Goal: Feedback & Contribution: Leave review/rating

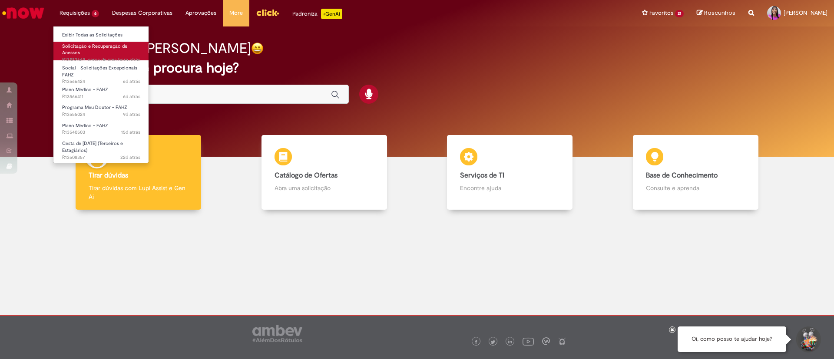
click at [88, 44] on span "Solicitação e Recuperação de Acessos" at bounding box center [94, 49] width 65 height 13
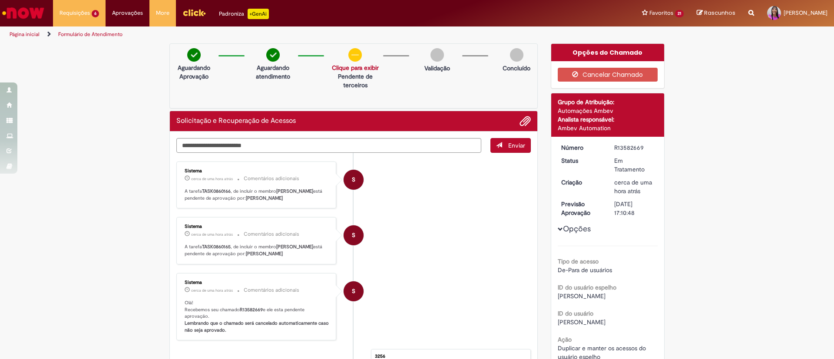
click at [28, 9] on img "Ir para a Homepage" at bounding box center [23, 12] width 45 height 17
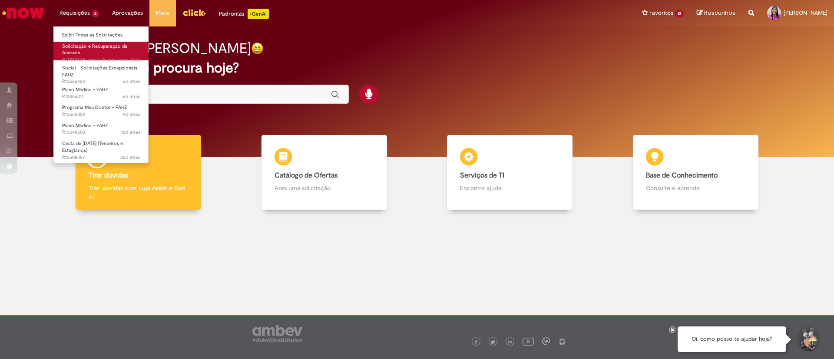
click at [90, 48] on span "Solicitação e Recuperação de Acessos" at bounding box center [94, 49] width 65 height 13
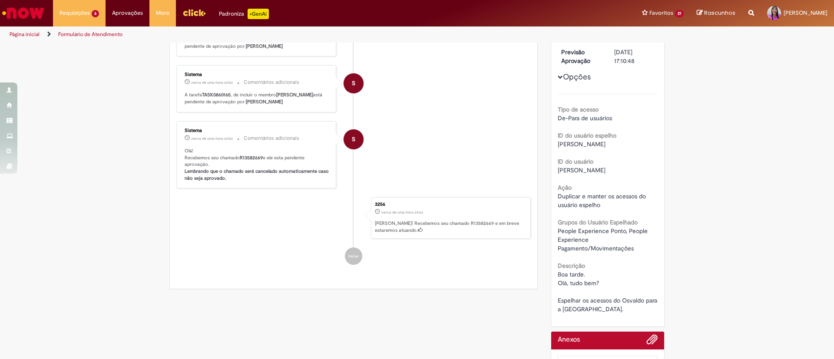
scroll to position [0, 0]
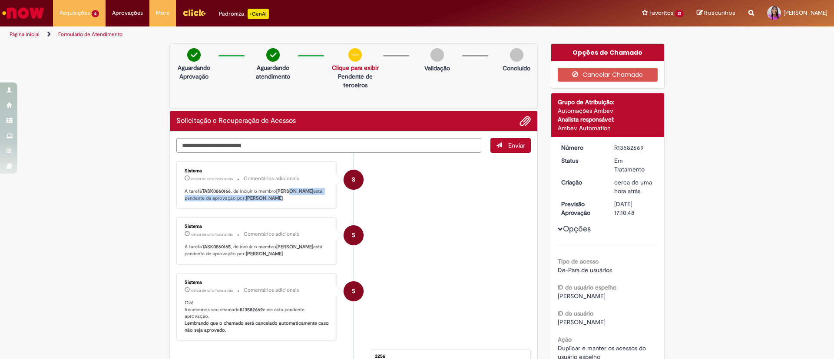
drag, startPoint x: 287, startPoint y: 190, endPoint x: 297, endPoint y: 200, distance: 14.7
click at [297, 200] on p "A tarefa TASK0860166 , de incluir o membro Lauane Laissa De Oliveira está pende…" at bounding box center [257, 194] width 145 height 13
drag, startPoint x: 296, startPoint y: 200, endPoint x: 253, endPoint y: 200, distance: 43.0
click at [283, 200] on b "Lucas Soares Meira" at bounding box center [264, 198] width 37 height 7
click at [132, 199] on div "Verificar Código de Barras Aguardando Aprovação Aguardando atendimento Solicita…" at bounding box center [417, 299] width 834 height 512
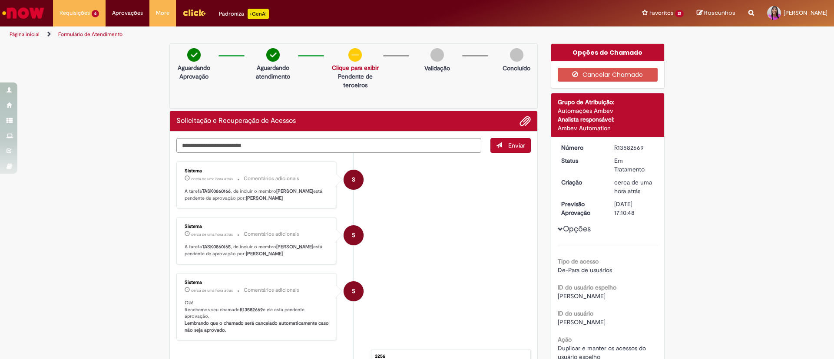
click at [44, 19] on img "Ir para a Homepage" at bounding box center [23, 12] width 45 height 17
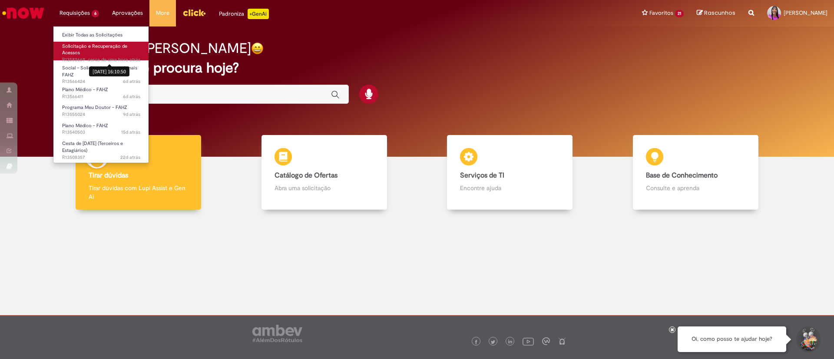
click at [90, 57] on sn-time-ago "cerca de uma hora atrás cerca de uma hora atrás 30/09/2025 16:10:50" at bounding box center [114, 59] width 53 height 7
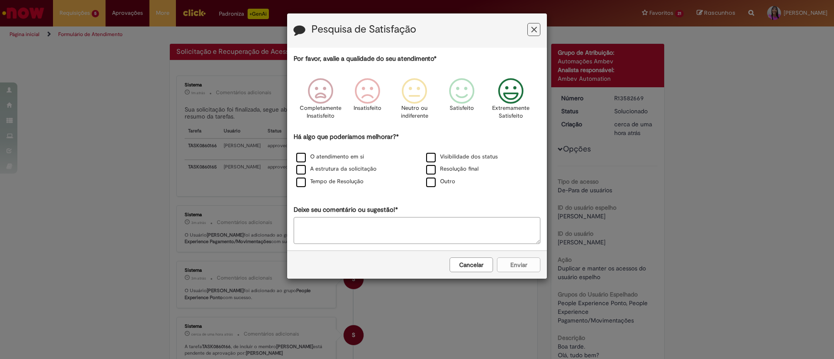
click at [510, 101] on icon "Feedback" at bounding box center [511, 91] width 33 height 26
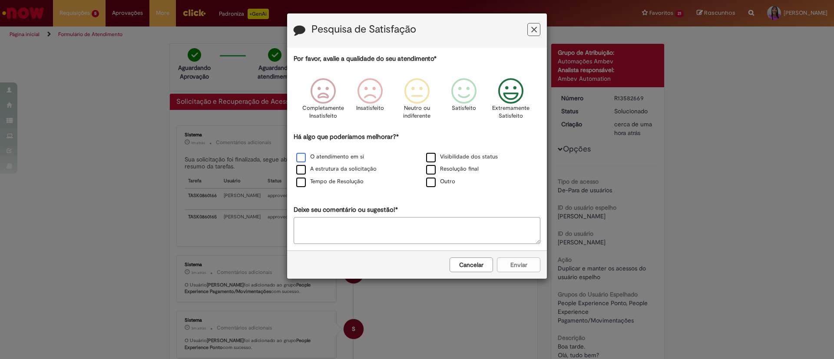
click at [305, 155] on label "O atendimento em si" at bounding box center [330, 157] width 68 height 8
click at [300, 173] on label "A estrutura da solicitação" at bounding box center [336, 169] width 80 height 8
click at [298, 185] on label "Tempo de Resolução" at bounding box center [329, 182] width 67 height 8
click at [430, 157] on label "Visibilidade dos status" at bounding box center [462, 157] width 72 height 8
click at [430, 165] on div "Resolução final" at bounding box center [482, 169] width 128 height 11
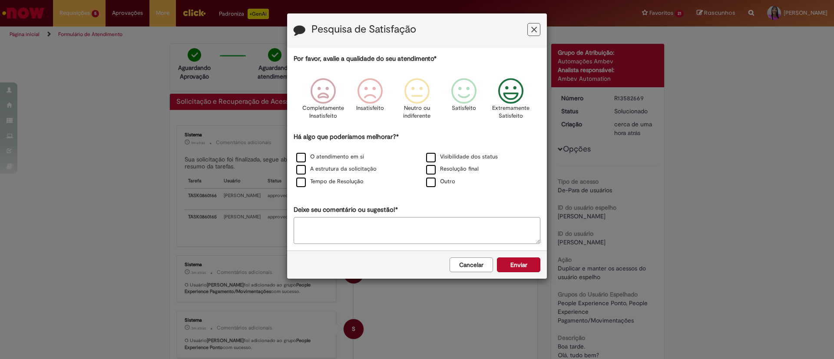
drag, startPoint x: 429, startPoint y: 168, endPoint x: 437, endPoint y: 176, distance: 11.1
click at [429, 168] on label "Resolução final" at bounding box center [452, 169] width 53 height 8
click at [520, 267] on button "Enviar" at bounding box center [518, 265] width 43 height 15
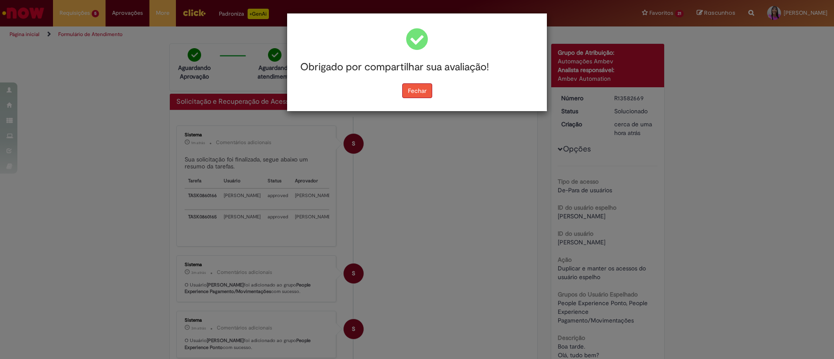
drag, startPoint x: 416, startPoint y: 99, endPoint x: 416, endPoint y: 93, distance: 5.7
click at [416, 95] on div "Obrigado por compartilhar sua avaliação! Fechar" at bounding box center [417, 62] width 260 height 98
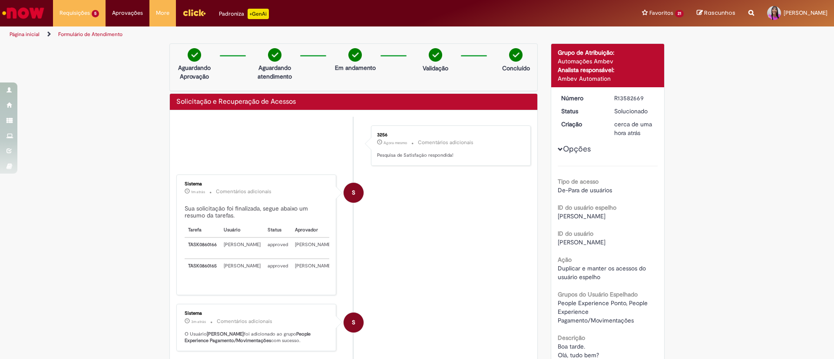
click at [408, 86] on div "Obrigado por compartilhar sua avaliação! Fechar" at bounding box center [417, 38] width 260 height 98
click at [45, 13] on img "Ir para a Homepage" at bounding box center [23, 12] width 45 height 17
